Goal: Navigation & Orientation: Find specific page/section

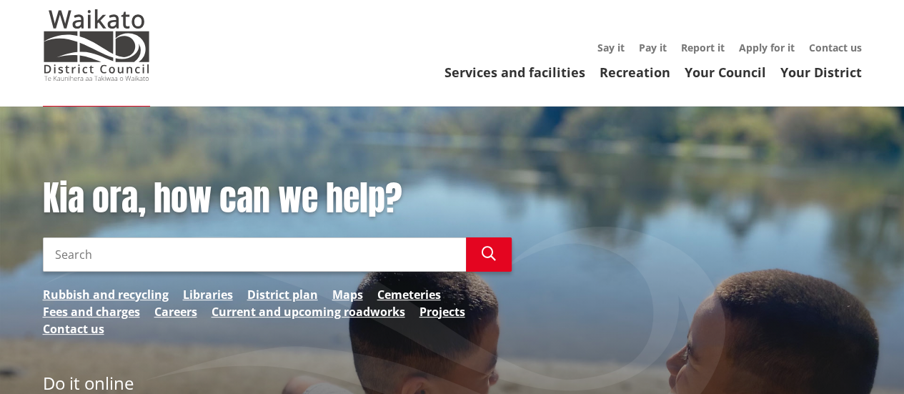
scroll to position [29, 0]
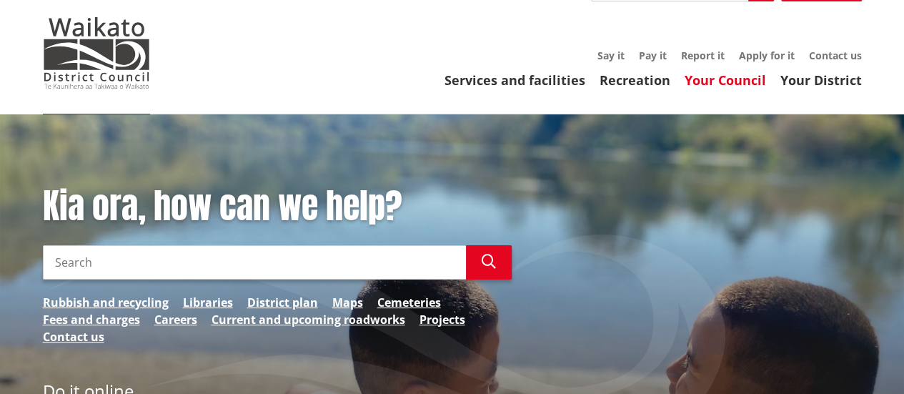
click at [736, 83] on link "Your Council" at bounding box center [725, 79] width 81 height 17
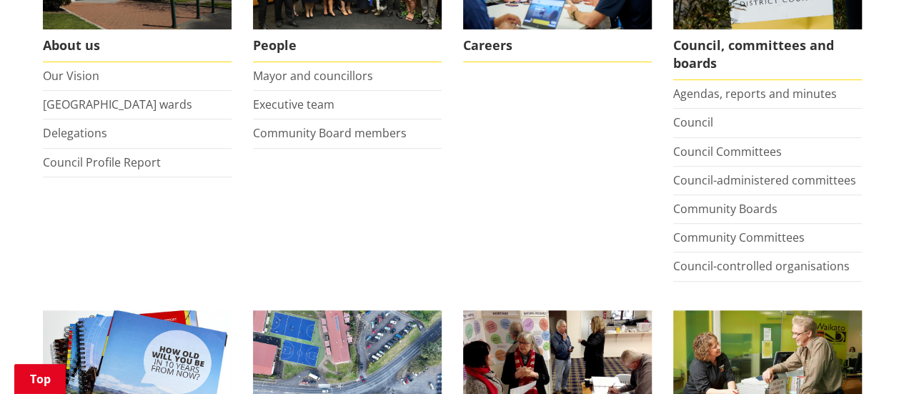
scroll to position [343, 0]
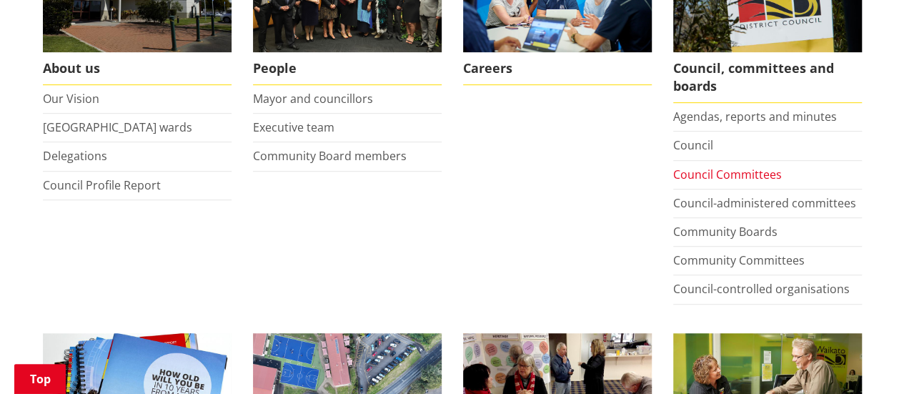
click at [713, 177] on link "Council Committees" at bounding box center [727, 175] width 109 height 16
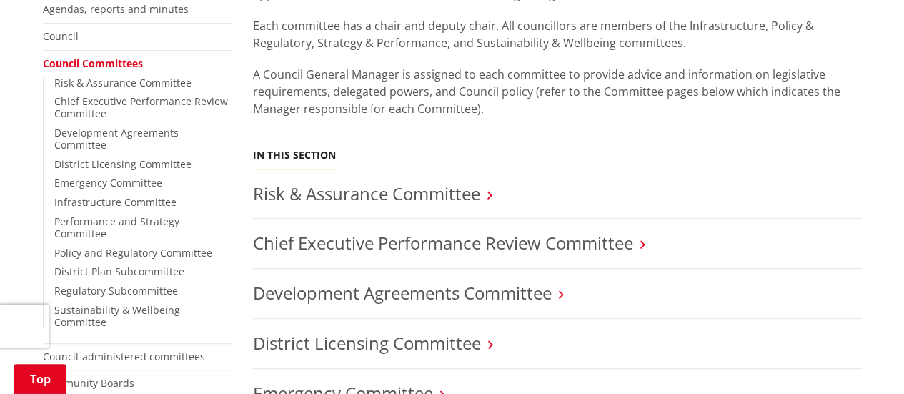
scroll to position [372, 0]
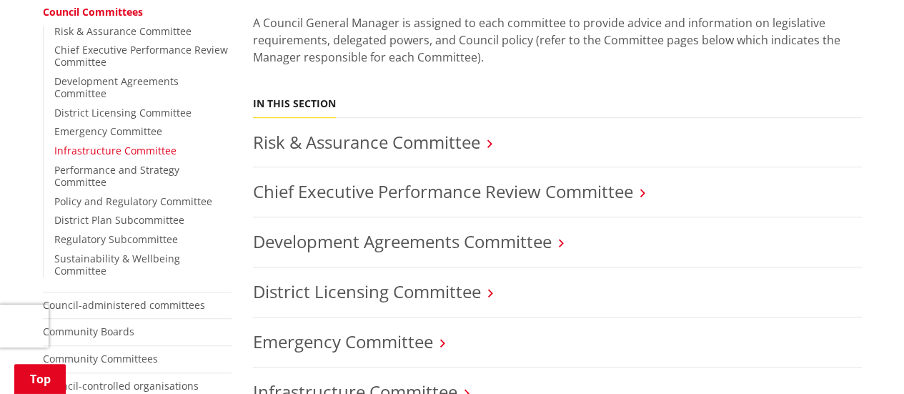
click at [117, 144] on link "Infrastructure Committee" at bounding box center [115, 151] width 122 height 14
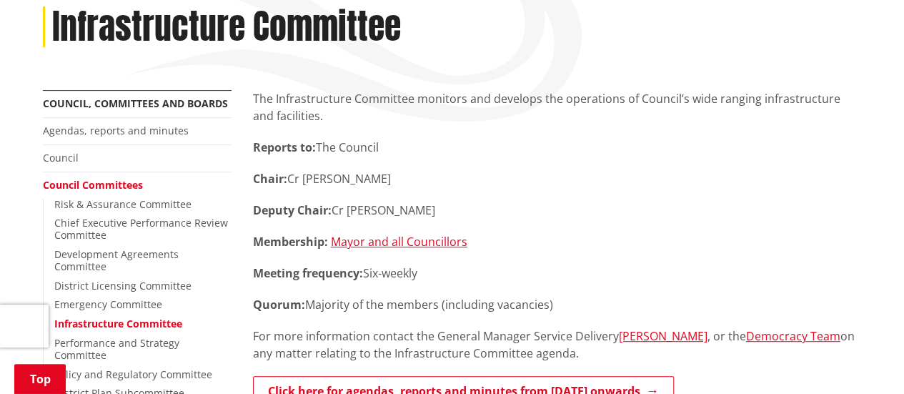
scroll to position [172, 0]
